Goal: Task Accomplishment & Management: Complete application form

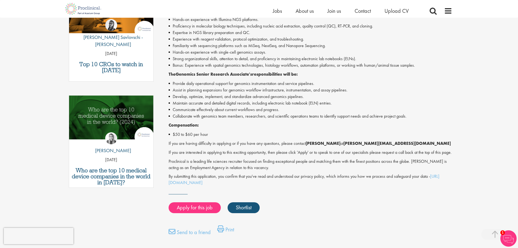
scroll to position [217, 0]
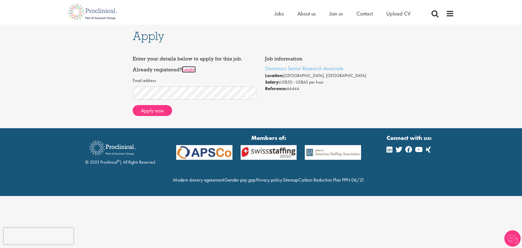
click at [186, 69] on link "Login" at bounding box center [189, 69] width 14 height 7
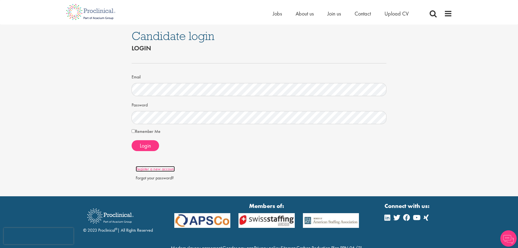
click at [150, 169] on link "Register a new account" at bounding box center [155, 169] width 39 height 6
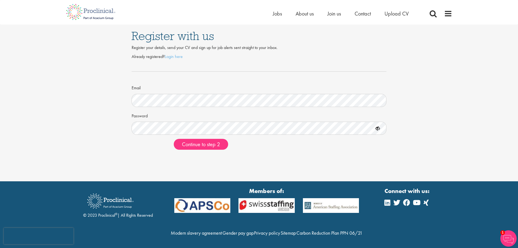
click at [241, 109] on form "Already registered? Login here Email Password Continue to step 2" at bounding box center [259, 102] width 247 height 96
click at [174, 139] on button "Continue to step 2" at bounding box center [201, 144] width 54 height 11
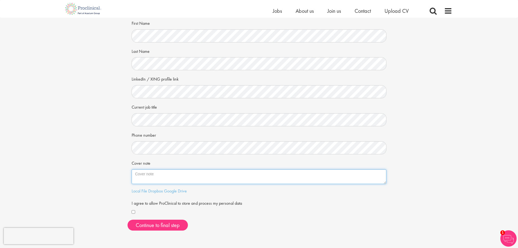
scroll to position [82, 0]
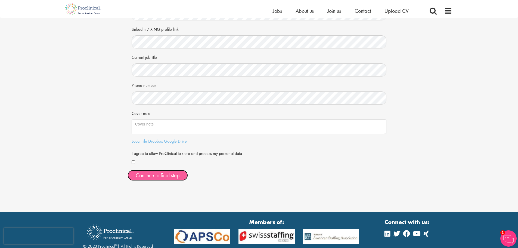
click at [150, 176] on button "Continue to final step" at bounding box center [157, 175] width 60 height 11
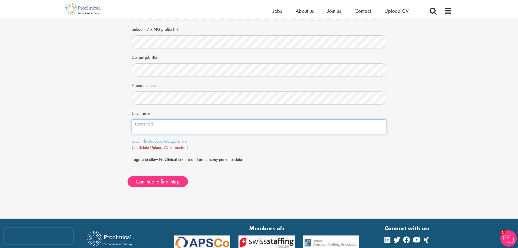
click at [218, 132] on textarea "Cover note" at bounding box center [259, 126] width 255 height 15
click at [136, 139] on link "Local File" at bounding box center [139, 141] width 15 height 6
click at [156, 181] on span "Continue to final step" at bounding box center [158, 181] width 44 height 7
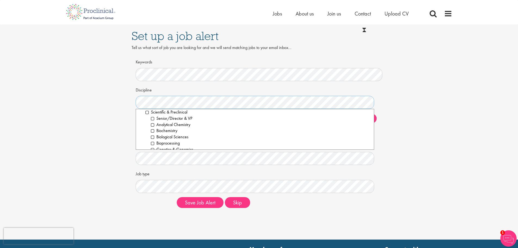
scroll to position [682, 0]
click at [147, 128] on li "Scientific & Preclinical" at bounding box center [257, 128] width 224 height 6
click at [154, 134] on li "Toxicology" at bounding box center [260, 133] width 219 height 6
click at [153, 127] on li "Proteomics" at bounding box center [260, 127] width 219 height 6
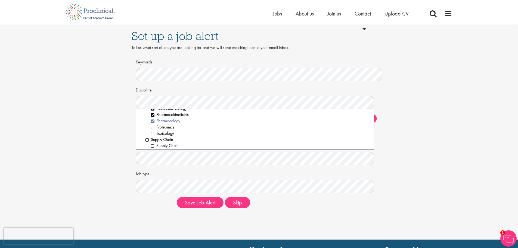
click at [153, 120] on li "Pharmacology" at bounding box center [260, 121] width 219 height 6
click at [153, 139] on li "Pharmacokineticists" at bounding box center [260, 142] width 219 height 6
click at [153, 129] on li "Medicinal Chemistry" at bounding box center [260, 129] width 219 height 6
click at [153, 122] on li "Laboratory Technician" at bounding box center [260, 123] width 219 height 6
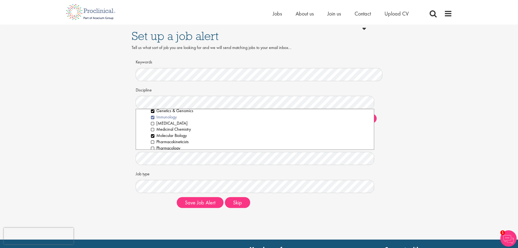
click at [154, 117] on li "Immunology" at bounding box center [260, 117] width 219 height 6
click at [153, 134] on li "Senior/Director & VP" at bounding box center [260, 134] width 219 height 6
click at [422, 152] on div "Set up a job alert Tell us what sort of job you are looking for and we will sen…" at bounding box center [259, 118] width 526 height 188
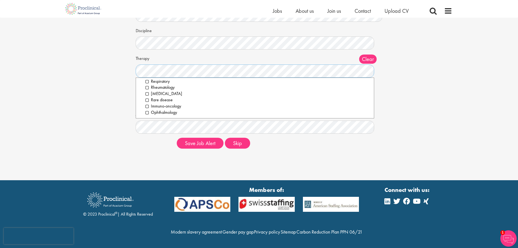
scroll to position [64, 0]
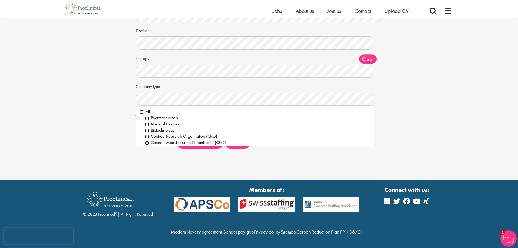
click at [463, 102] on div "Set up a job alert Tell us what sort of job you are looking for and we will sen…" at bounding box center [259, 59] width 526 height 188
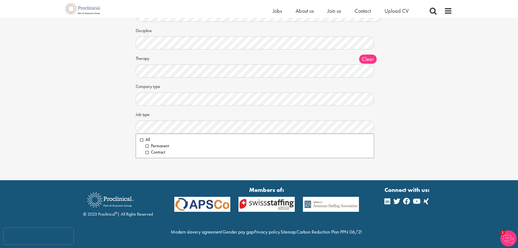
click at [115, 129] on div "Set up a job alert Tell us what sort of job you are looking for and we will sen…" at bounding box center [259, 59] width 526 height 188
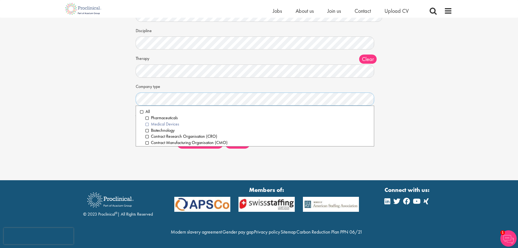
scroll to position [27, 0]
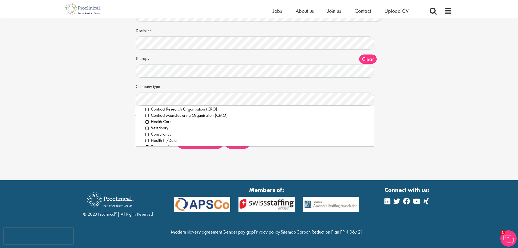
click at [94, 138] on div "Set up a job alert Tell us what sort of job you are looking for and we will sen…" at bounding box center [259, 59] width 526 height 188
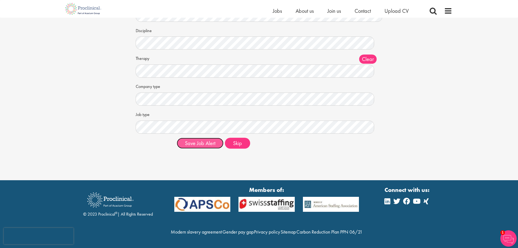
click at [210, 138] on button "Save Job Alert" at bounding box center [200, 143] width 47 height 11
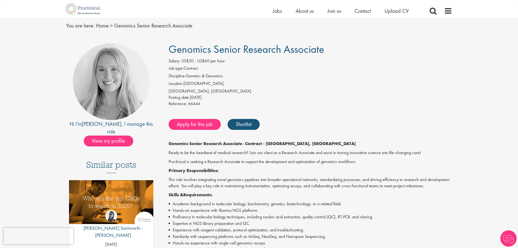
scroll to position [27, 0]
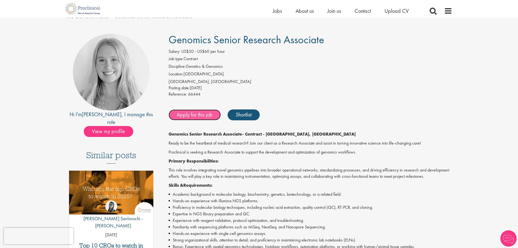
click at [207, 115] on link "Apply for this job" at bounding box center [194, 114] width 52 height 11
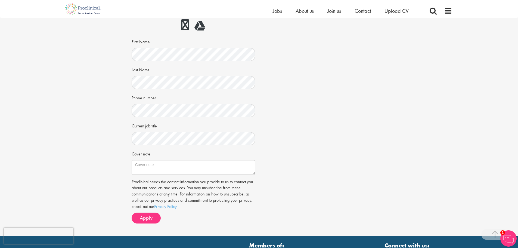
scroll to position [109, 0]
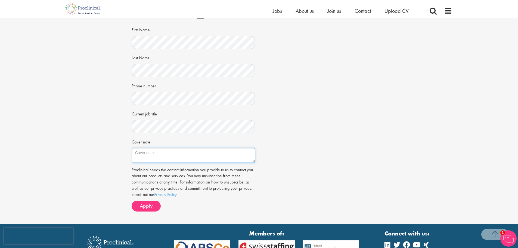
click at [166, 151] on textarea "Cover note" at bounding box center [193, 155] width 123 height 15
click at [145, 208] on span "Apply" at bounding box center [146, 205] width 13 height 7
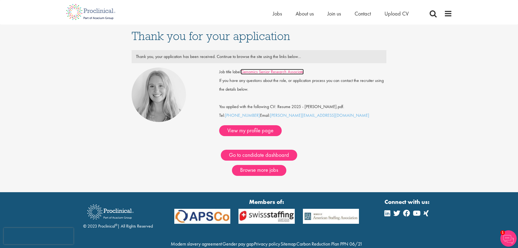
click at [283, 74] on link "Genomics Senior Research Associate" at bounding box center [271, 72] width 63 height 6
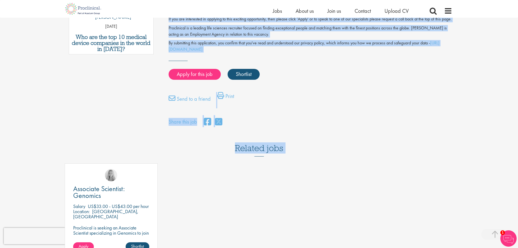
scroll to position [350, 0]
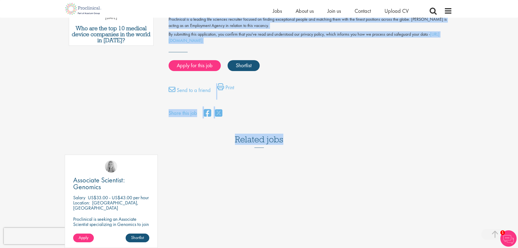
drag, startPoint x: 171, startPoint y: 74, endPoint x: 306, endPoint y: 131, distance: 146.8
click at [306, 131] on div "First Name * Last Name * Email * Phone Number * Country * - Please Select - [GE…" at bounding box center [259, 57] width 518 height 699
copy div "Genomics Senior Research Associate Salary: US$50 - US$60 per hour Job type: Con…"
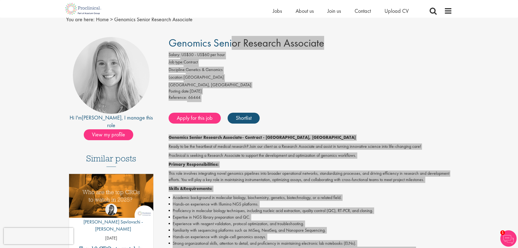
scroll to position [0, 0]
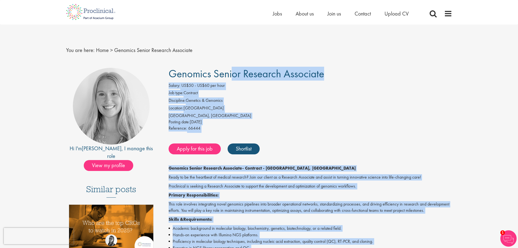
click at [362, 122] on div "Posting date: [DATE]" at bounding box center [309, 122] width 283 height 6
